Goal: Transaction & Acquisition: Obtain resource

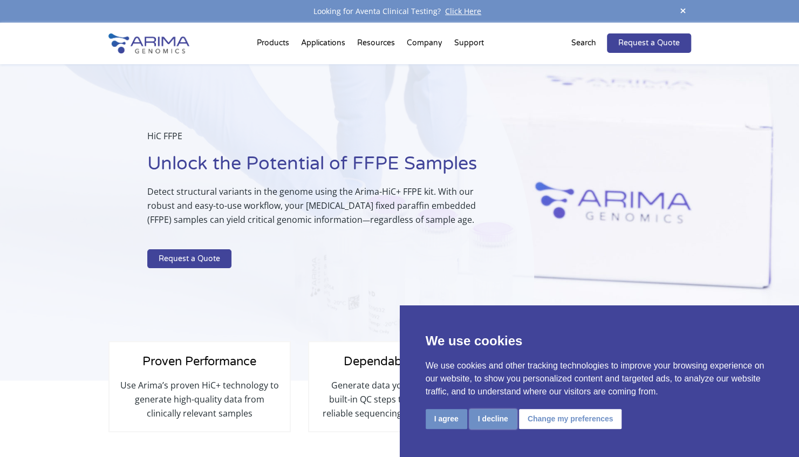
click at [489, 420] on button "I decline" at bounding box center [492, 419] width 47 height 20
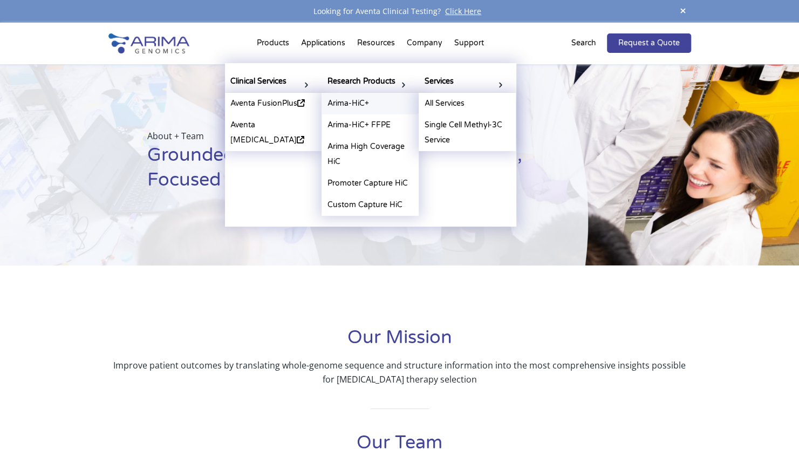
click at [363, 100] on link "Arima-HiC+" at bounding box center [370, 104] width 97 height 22
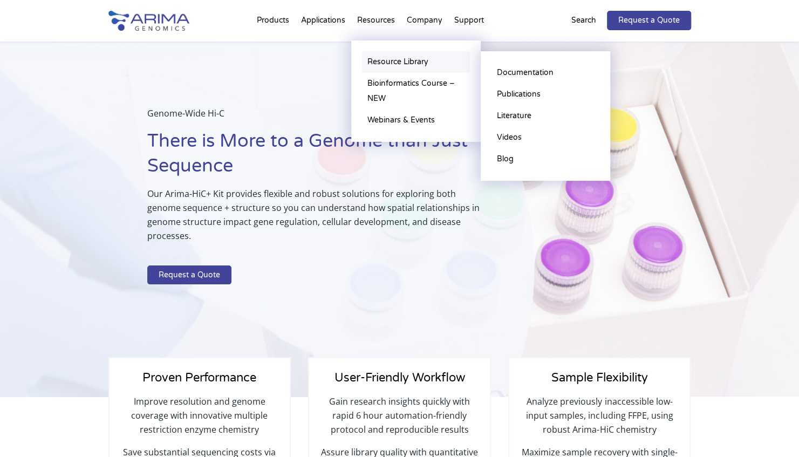
click at [397, 63] on link "Resource Library" at bounding box center [416, 62] width 108 height 22
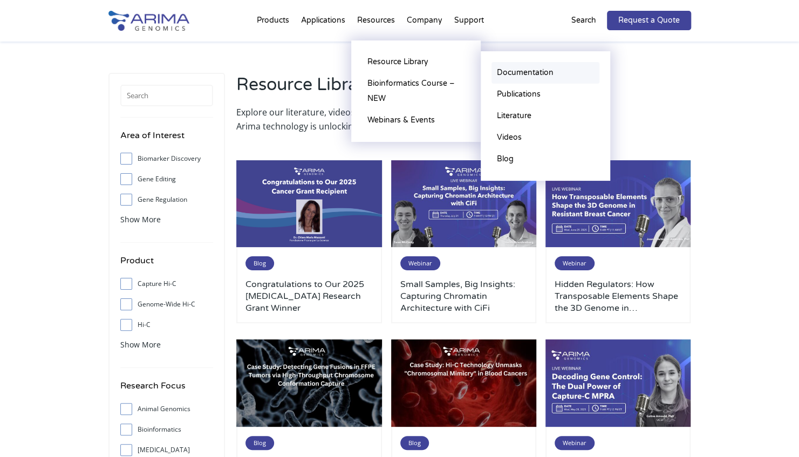
click at [528, 71] on link "Documentation" at bounding box center [545, 73] width 108 height 22
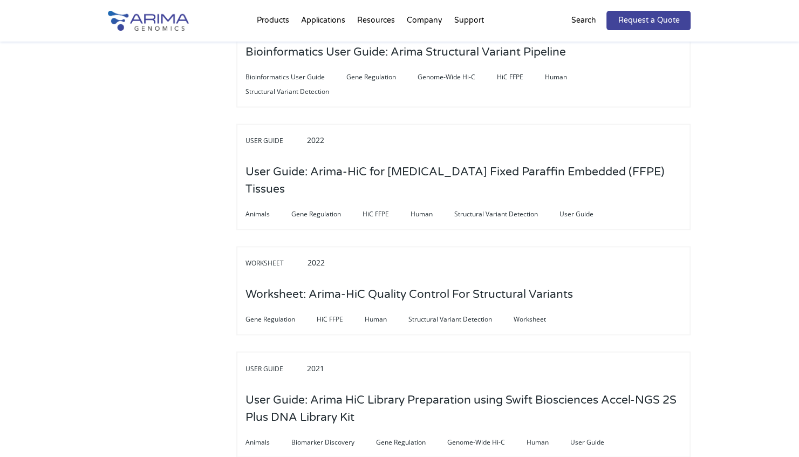
scroll to position [835, 0]
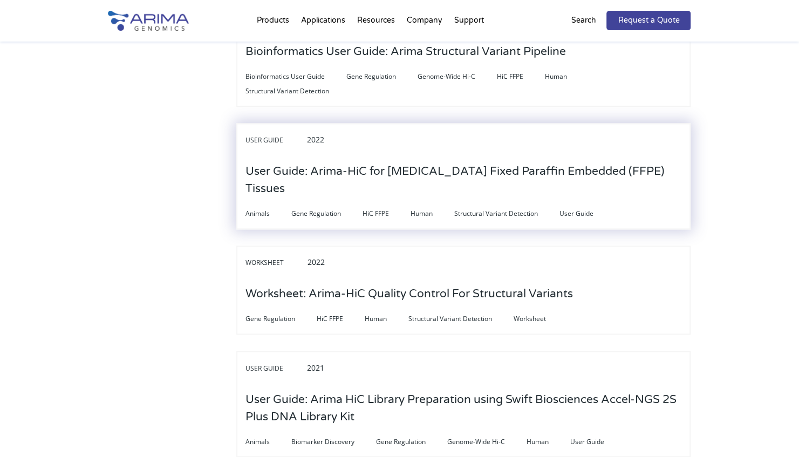
click at [534, 165] on h3 "User Guide: Arima-HiC for [MEDICAL_DATA] Fixed Paraffin Embedded (FFPE) Tissues" at bounding box center [463, 180] width 436 height 51
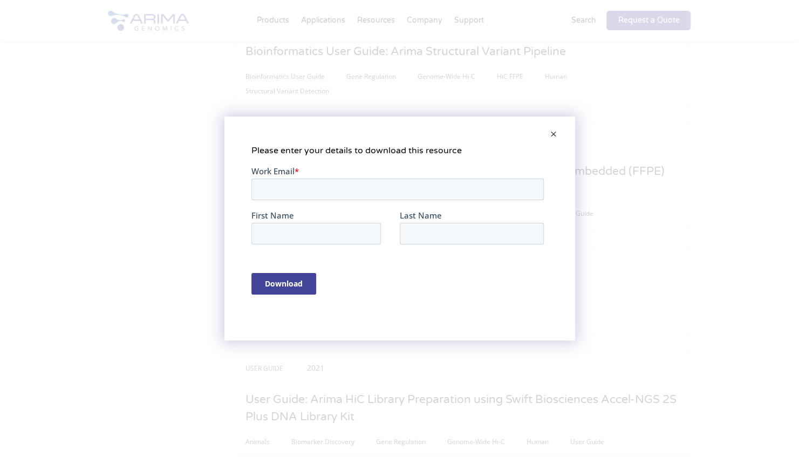
scroll to position [0, 0]
click at [485, 190] on input "Work Email *" at bounding box center [397, 190] width 292 height 22
type input "[EMAIL_ADDRESS][DOMAIN_NAME]"
type input "[PERSON_NAME]"
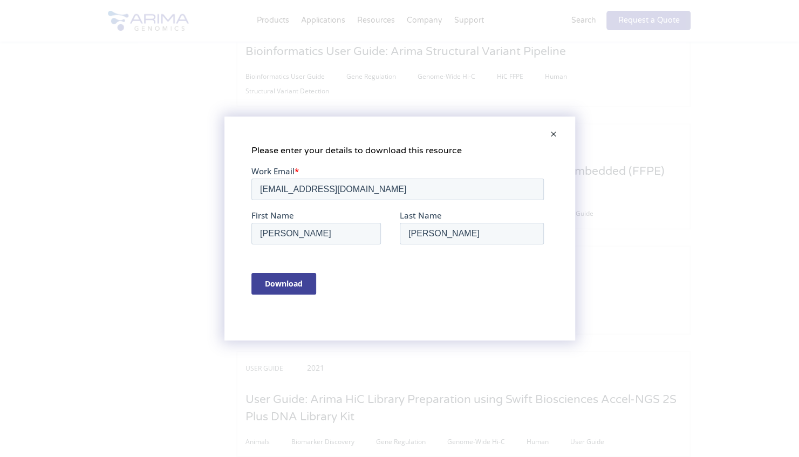
drag, startPoint x: 279, startPoint y: 283, endPoint x: 454, endPoint y: 428, distance: 227.6
click at [279, 283] on input "Download" at bounding box center [283, 284] width 65 height 22
